Goal: Find specific page/section

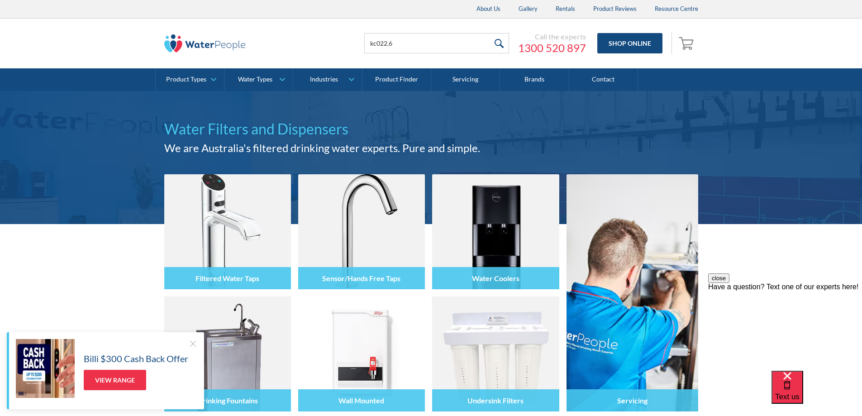
type input "kc022.6"
click at [490, 33] on input "submit" at bounding box center [499, 43] width 19 height 20
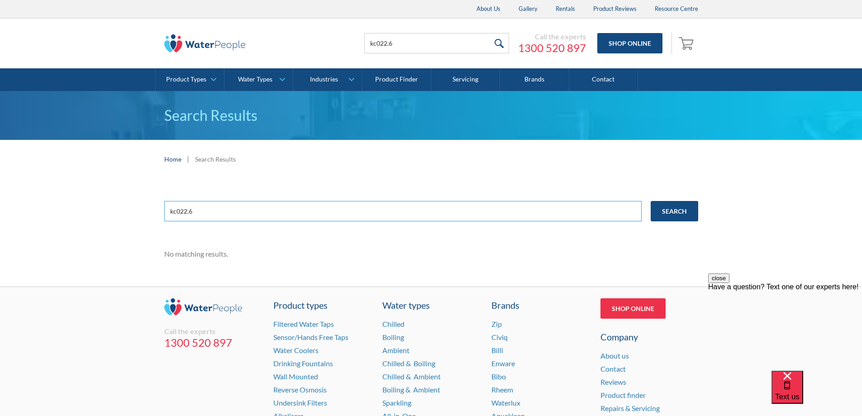
drag, startPoint x: 215, startPoint y: 211, endPoint x: 91, endPoint y: 210, distance: 123.6
click at [91, 210] on div "kc022.6 Search No matching results." at bounding box center [431, 232] width 862 height 108
type input "conversion kit"
click at [651, 201] on input "Search" at bounding box center [675, 211] width 48 height 20
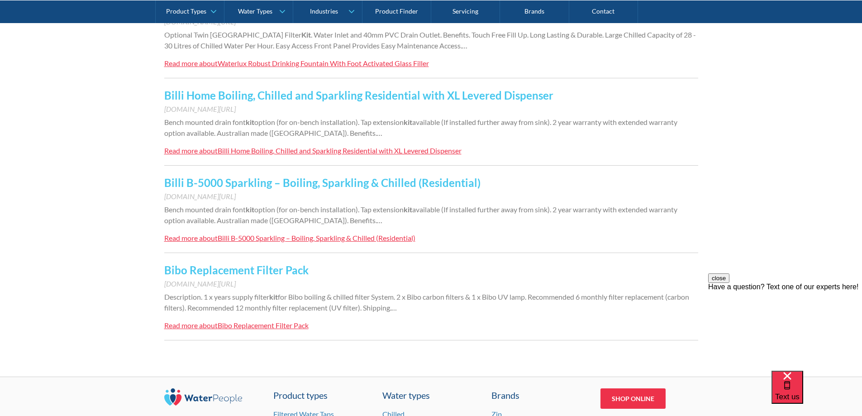
scroll to position [815, 0]
